Goal: Transaction & Acquisition: Register for event/course

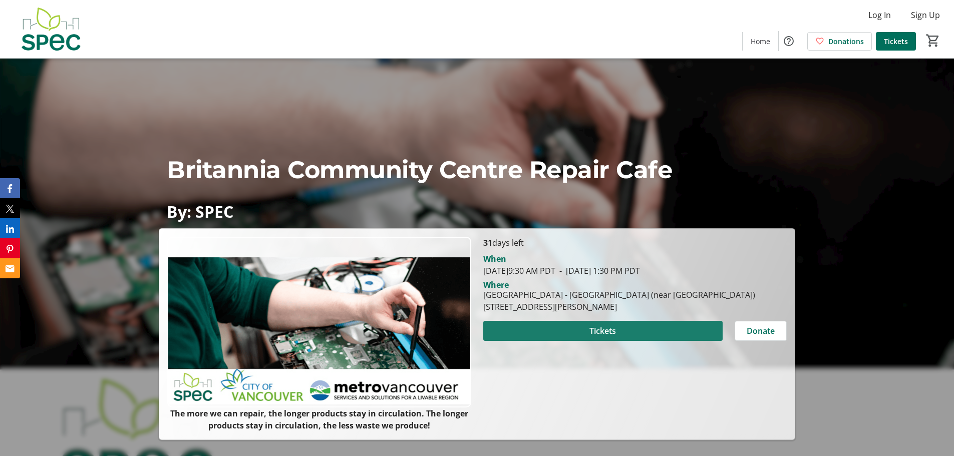
click at [637, 319] on span at bounding box center [602, 331] width 239 height 24
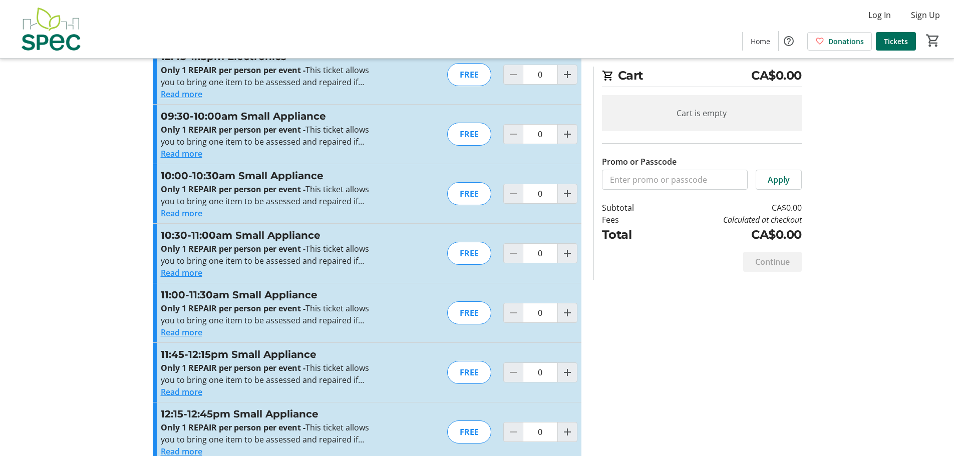
scroll to position [1829, 0]
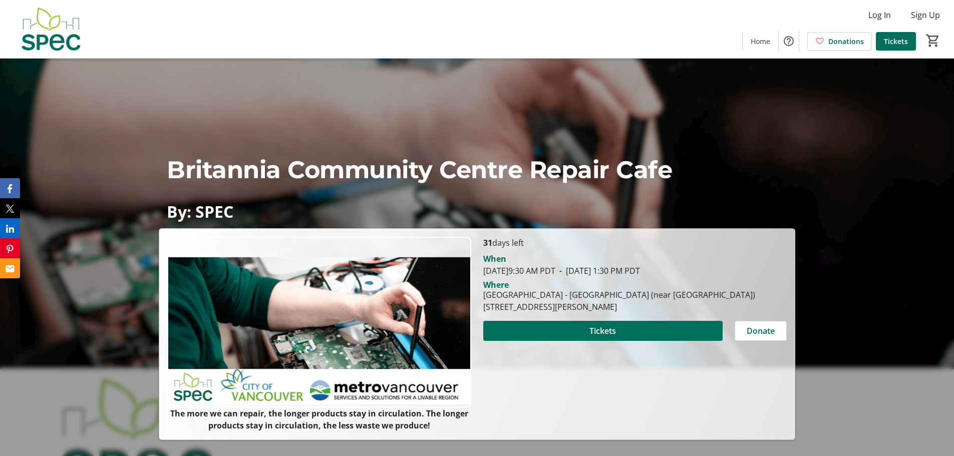
click at [53, 31] on img at bounding box center [50, 29] width 89 height 50
click at [55, 42] on img at bounding box center [50, 29] width 89 height 50
click at [57, 46] on img at bounding box center [50, 29] width 89 height 50
click at [765, 41] on span "Home" at bounding box center [761, 41] width 20 height 11
click at [903, 43] on span "Tickets" at bounding box center [896, 41] width 24 height 11
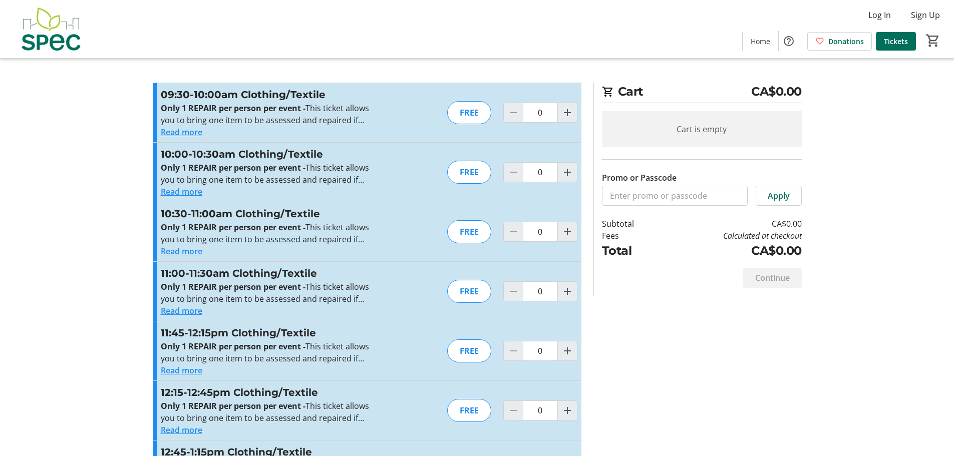
drag, startPoint x: 205, startPoint y: 252, endPoint x: 198, endPoint y: 250, distance: 6.7
click at [201, 251] on div "Read more" at bounding box center [270, 251] width 219 height 12
click at [198, 250] on button "Read more" at bounding box center [182, 251] width 42 height 12
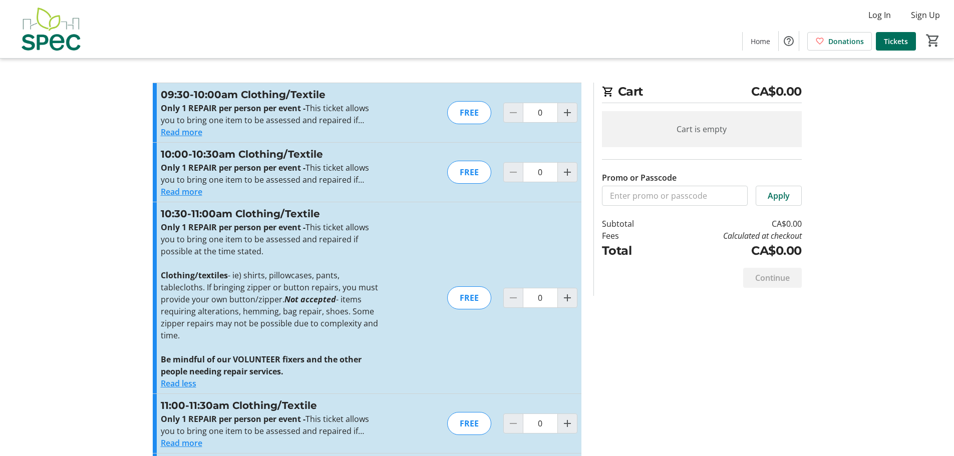
click at [189, 134] on button "Read more" at bounding box center [182, 132] width 42 height 12
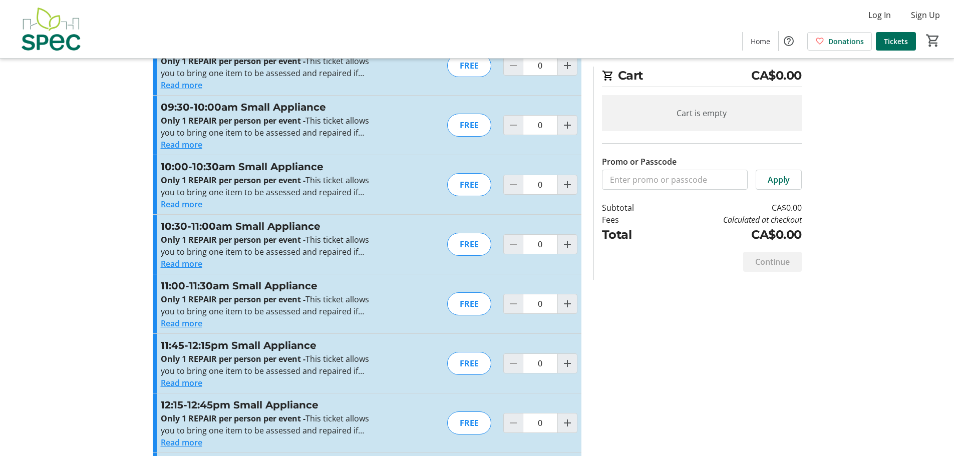
scroll to position [2081, 0]
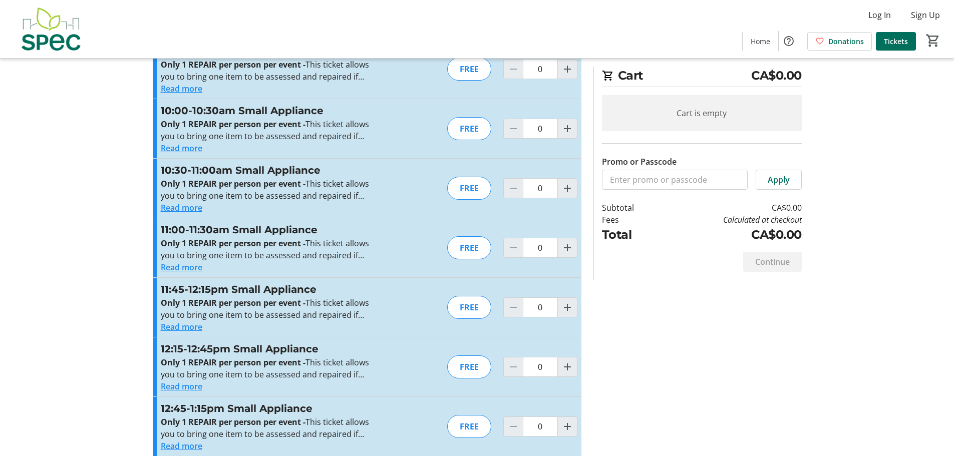
click at [186, 440] on button "Read more" at bounding box center [182, 446] width 42 height 12
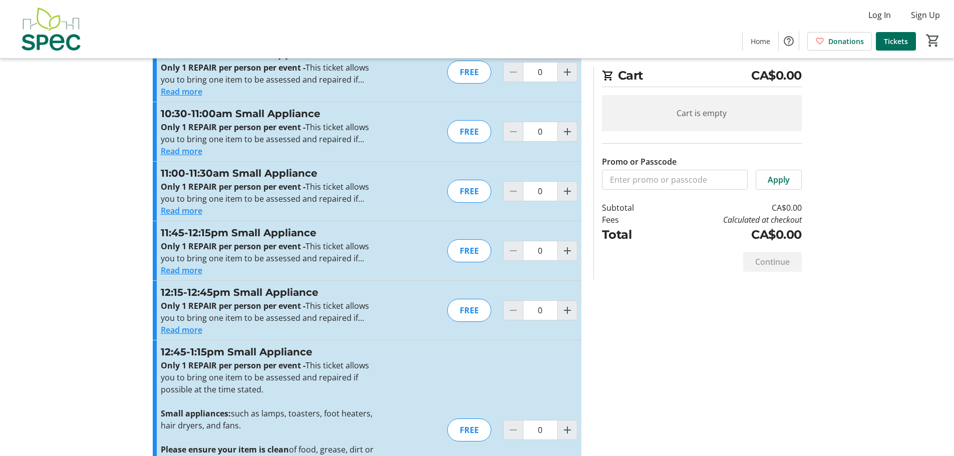
scroll to position [2201, 0]
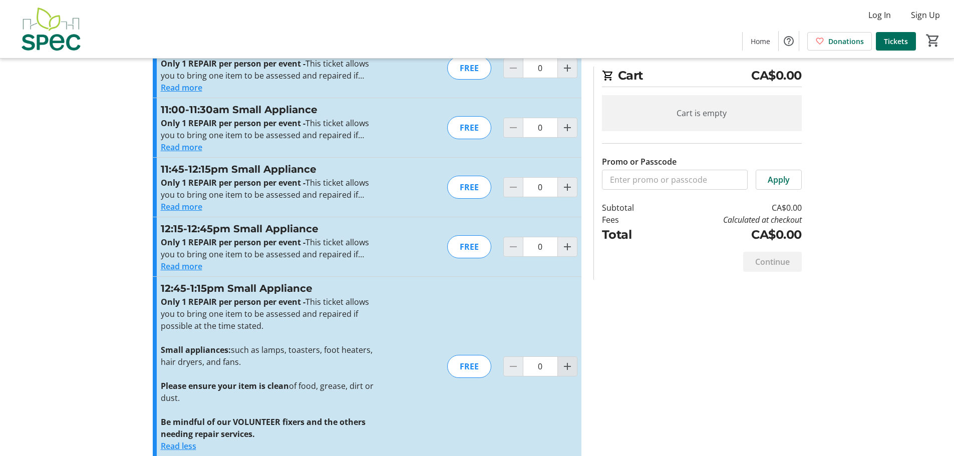
click at [567, 360] on mat-icon "Increment by one" at bounding box center [567, 366] width 12 height 12
type input "1"
click at [567, 360] on div at bounding box center [567, 366] width 20 height 20
click at [564, 358] on div at bounding box center [567, 366] width 20 height 20
click at [562, 356] on div at bounding box center [567, 366] width 20 height 20
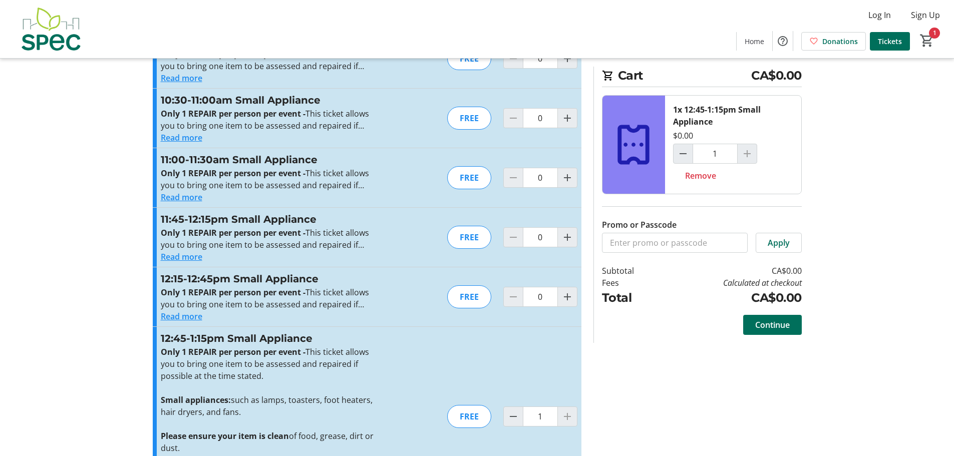
click at [679, 152] on mat-icon "Decrement by one" at bounding box center [683, 154] width 12 height 12
type input "0"
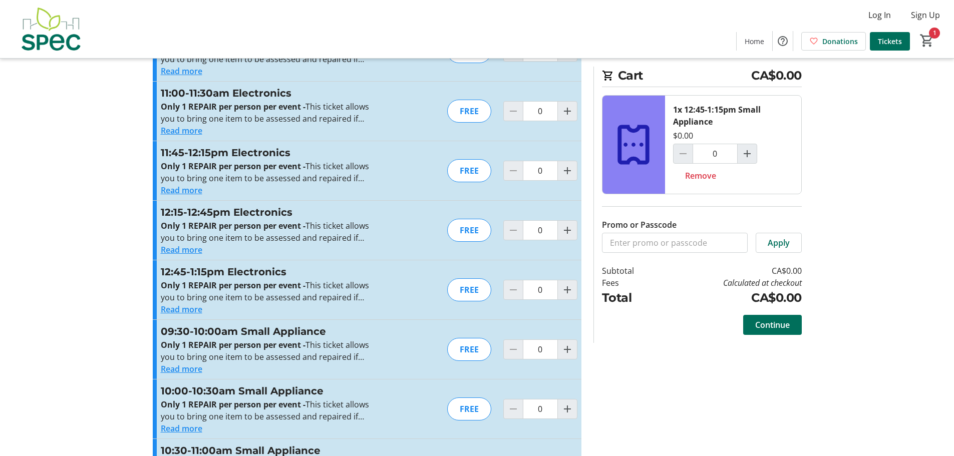
type input "0"
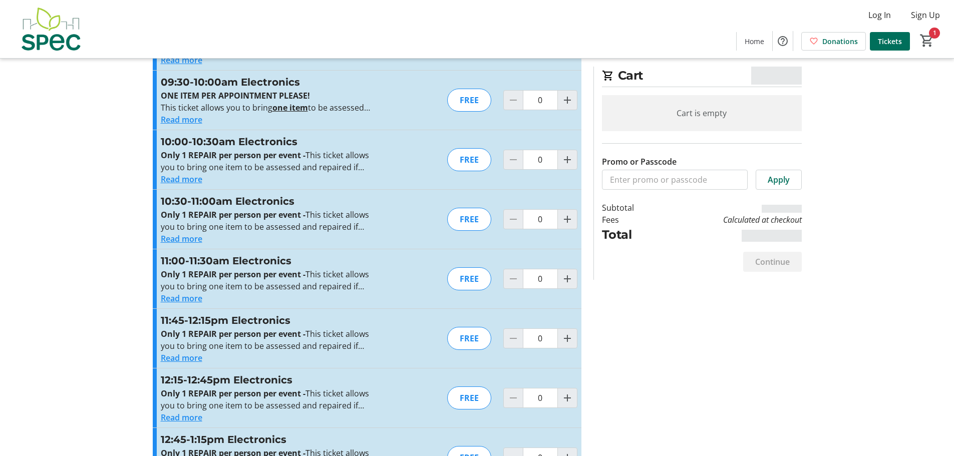
scroll to position [1501, 0]
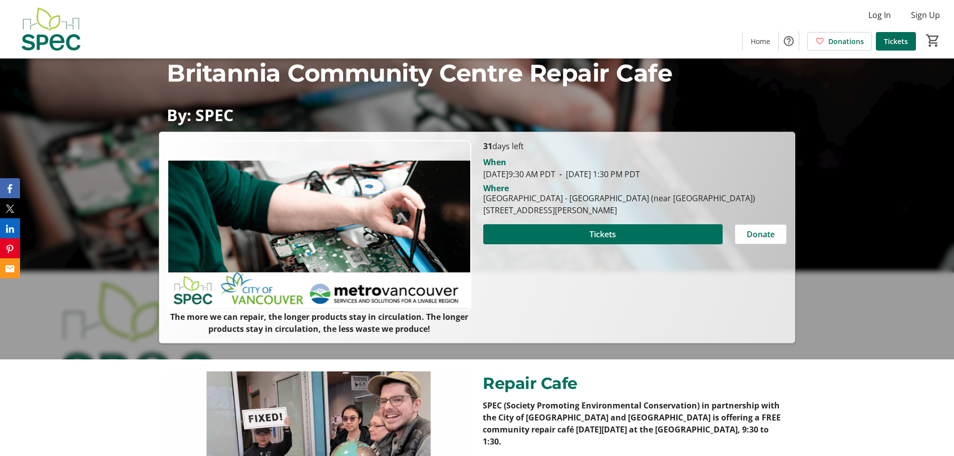
scroll to position [250, 0]
